Goal: Task Accomplishment & Management: Manage account settings

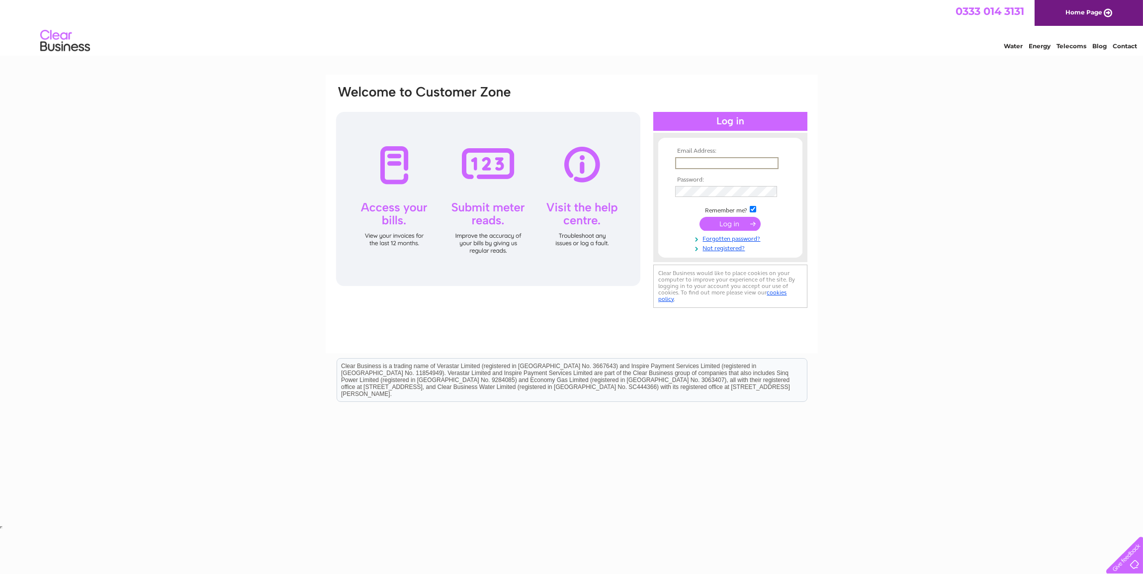
type input "[EMAIL_ADDRESS][DOMAIN_NAME]"
click at [728, 223] on input "submit" at bounding box center [729, 223] width 61 height 14
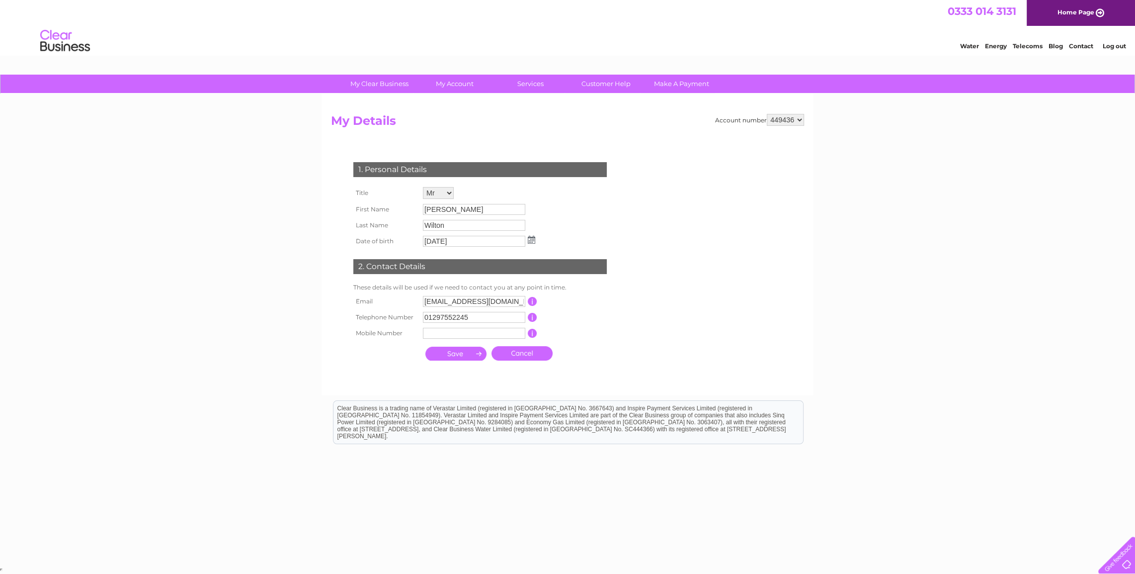
click at [449, 355] on input "submit" at bounding box center [456, 353] width 61 height 14
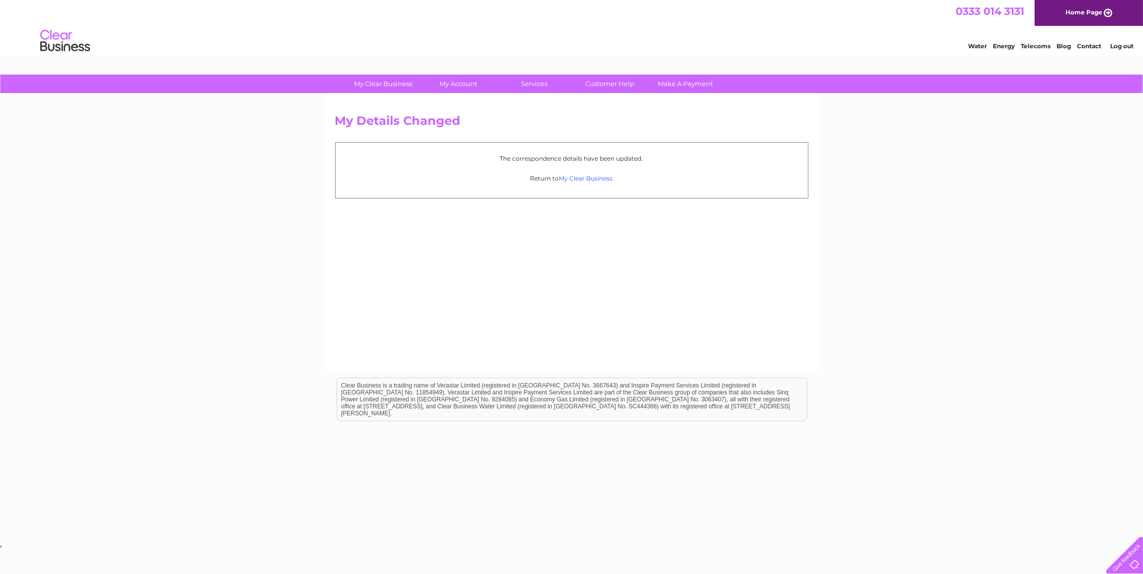
click at [585, 177] on link "My Clear Business" at bounding box center [586, 177] width 54 height 7
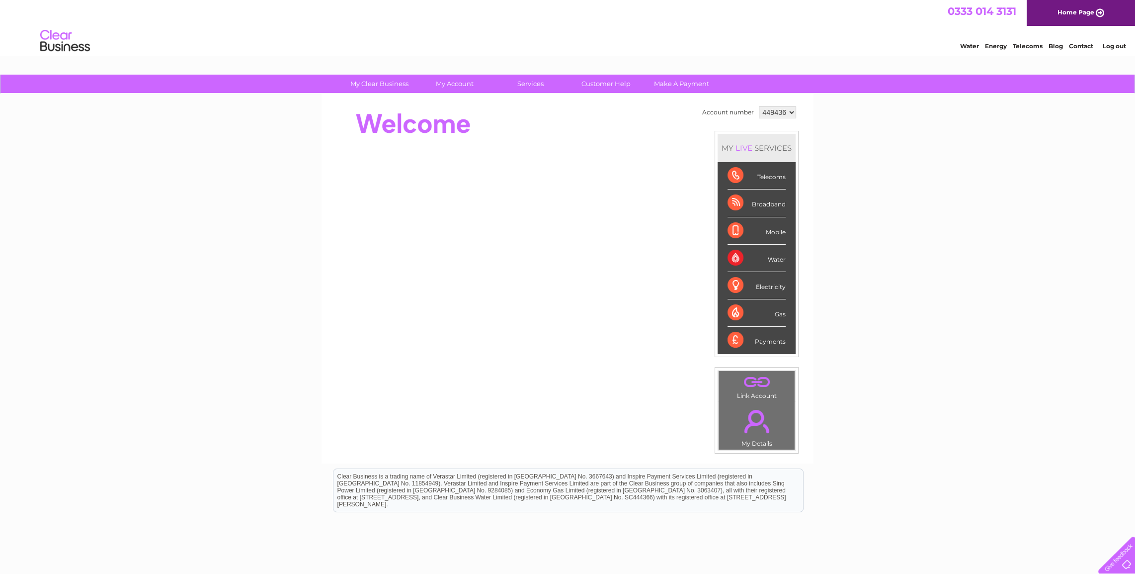
click at [730, 284] on div "Electricity" at bounding box center [757, 285] width 58 height 27
click at [866, 300] on div "My Clear Business Login Details My Details My Preferences Link Account My Accou…" at bounding box center [567, 354] width 1135 height 559
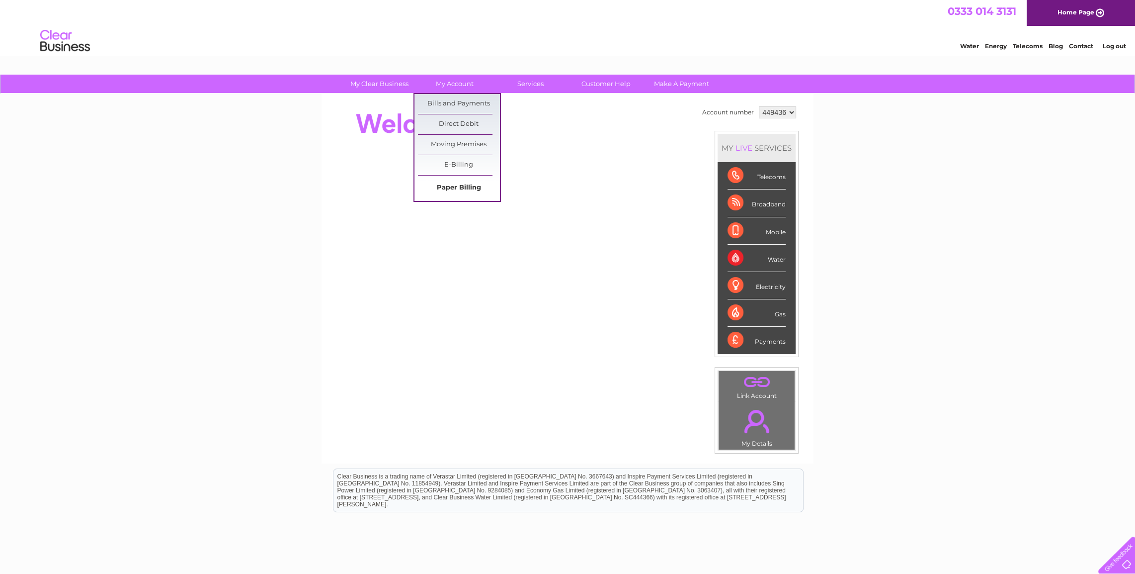
click at [444, 185] on link "Paper Billing" at bounding box center [459, 188] width 82 height 20
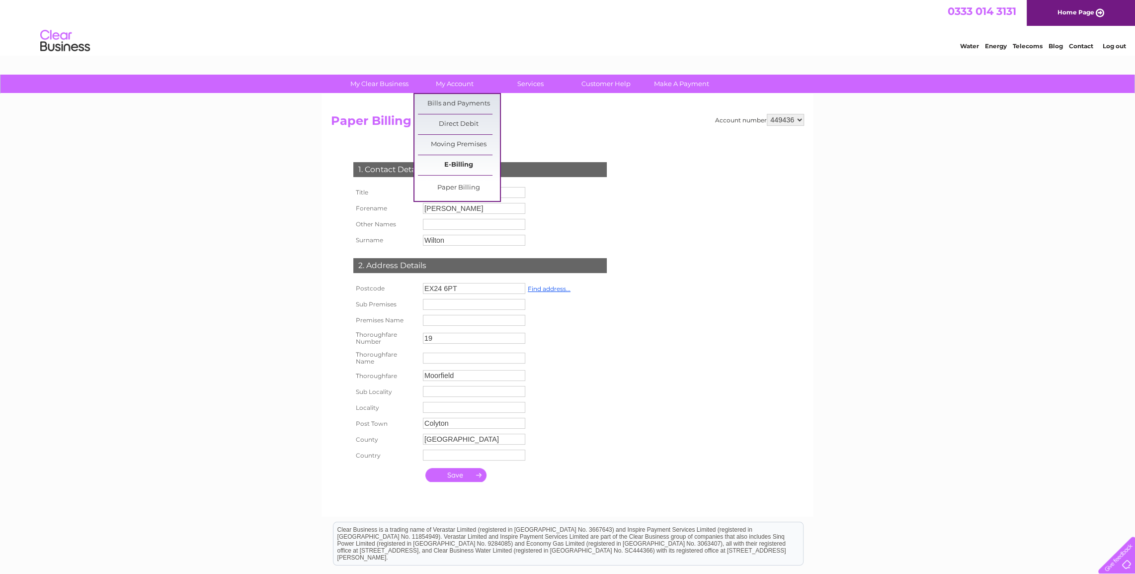
click at [452, 160] on link "E-Billing" at bounding box center [459, 165] width 82 height 20
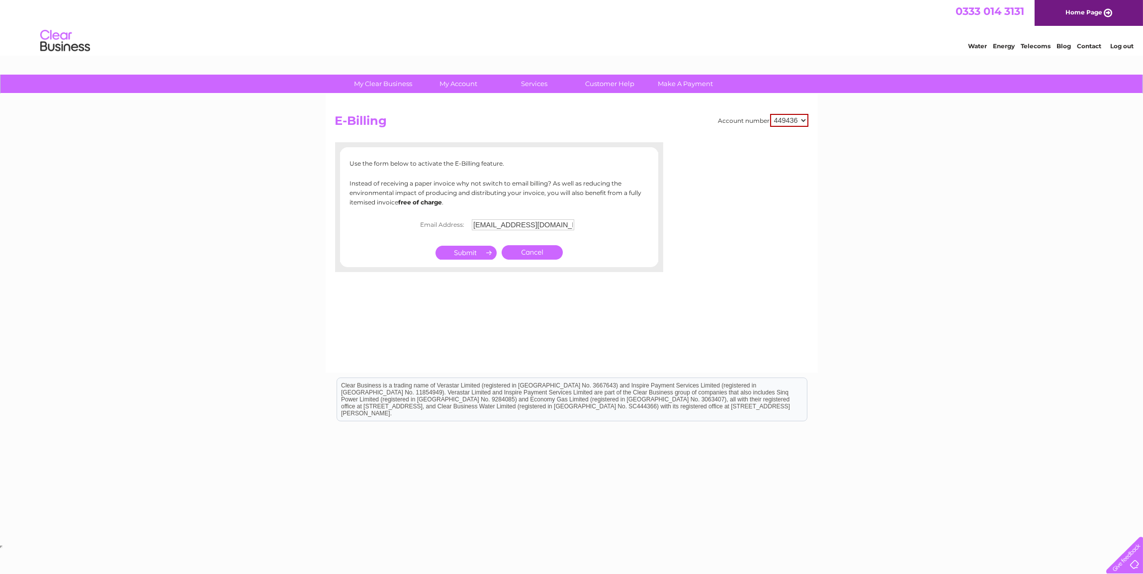
click at [462, 253] on input "submit" at bounding box center [465, 253] width 61 height 14
